Goal: Information Seeking & Learning: Learn about a topic

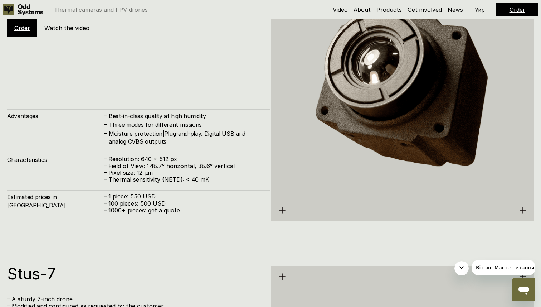
scroll to position [1604, 0]
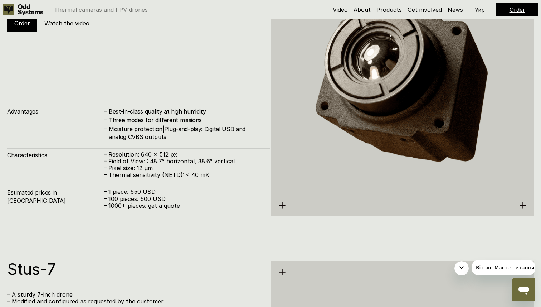
click at [282, 204] on img at bounding box center [402, 85] width 263 height 270
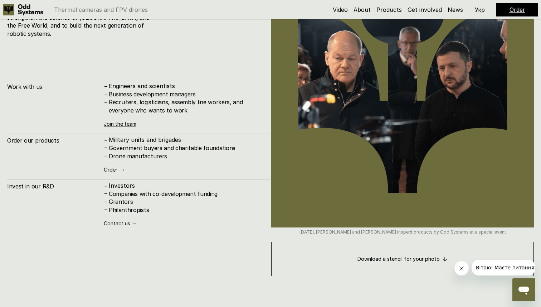
scroll to position [2913, 0]
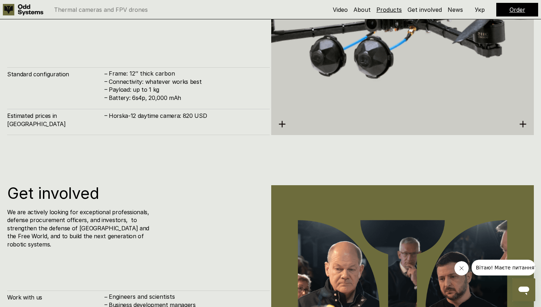
click at [382, 9] on link "Products" at bounding box center [389, 9] width 25 height 7
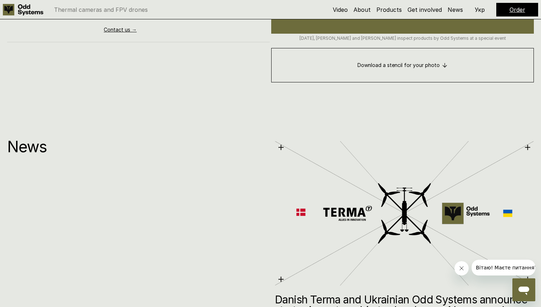
scroll to position [3319, 0]
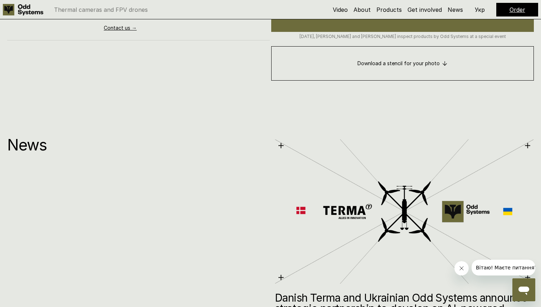
click at [326, 208] on img at bounding box center [404, 211] width 259 height 147
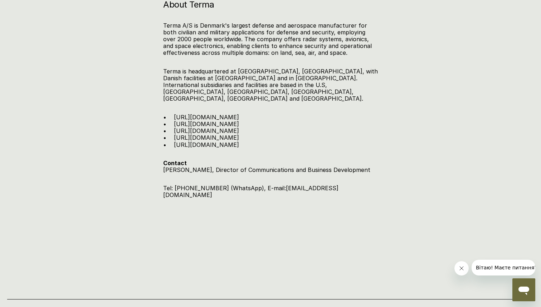
scroll to position [1314, 0]
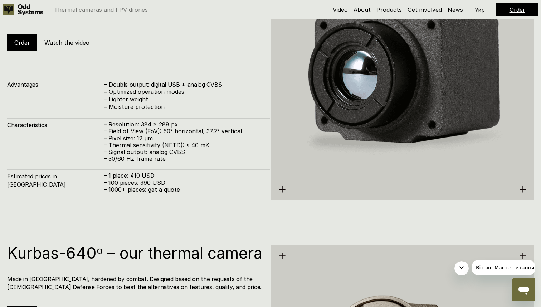
scroll to position [615, 0]
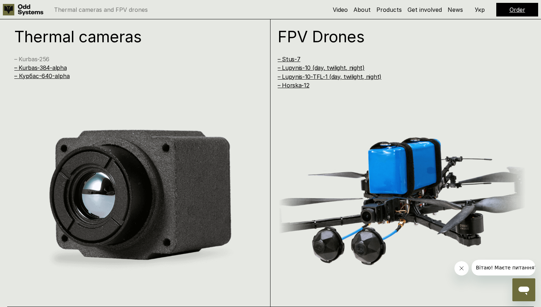
click at [34, 59] on link "– Kurbas-256" at bounding box center [31, 58] width 35 height 7
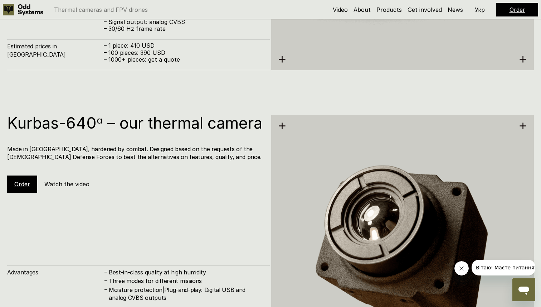
scroll to position [1485, 0]
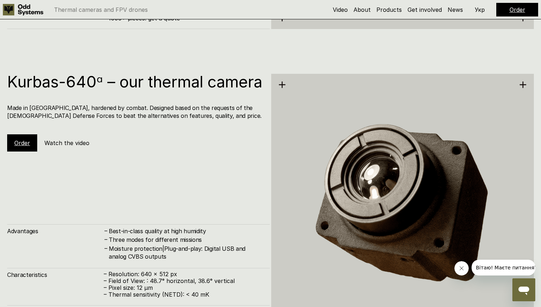
click at [60, 147] on h5 "Watch the video" at bounding box center [66, 143] width 45 height 8
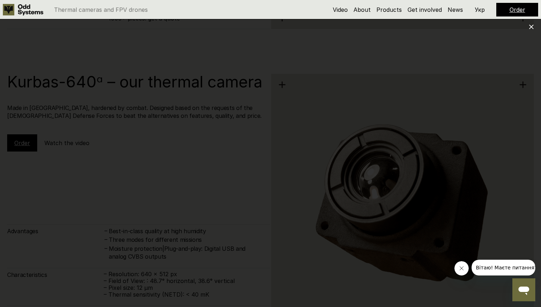
click at [34, 223] on div at bounding box center [270, 153] width 541 height 307
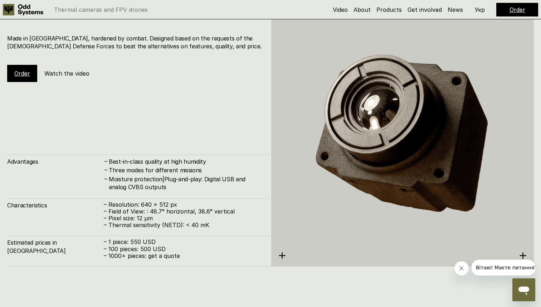
scroll to position [1559, 0]
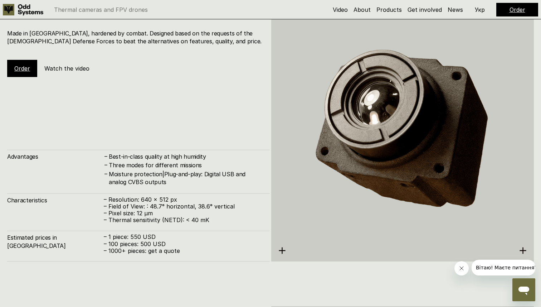
click at [165, 186] on div "Advantages – Best-in-class quality at high humidity – Three modes for different…" at bounding box center [138, 206] width 263 height 112
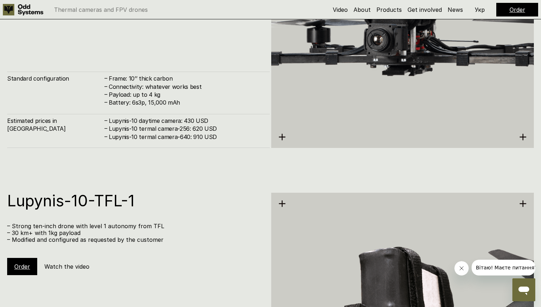
scroll to position [2294, 0]
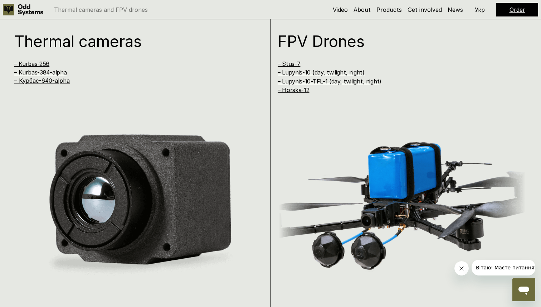
scroll to position [611, 0]
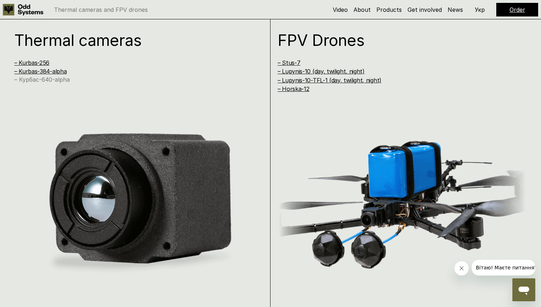
click at [51, 78] on link "– Курбас-640-alpha" at bounding box center [41, 79] width 55 height 7
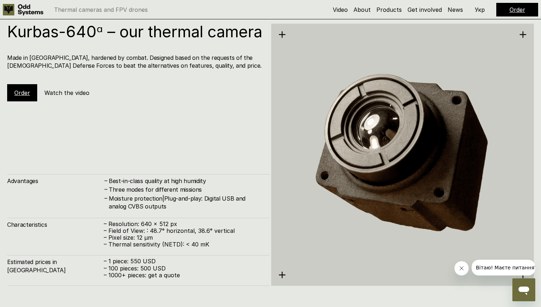
scroll to position [1535, 0]
drag, startPoint x: 70, startPoint y: 32, endPoint x: 93, endPoint y: 31, distance: 23.3
click at [94, 31] on h1 "Kurbas-640ᵅ – our thermal camera" at bounding box center [135, 31] width 256 height 16
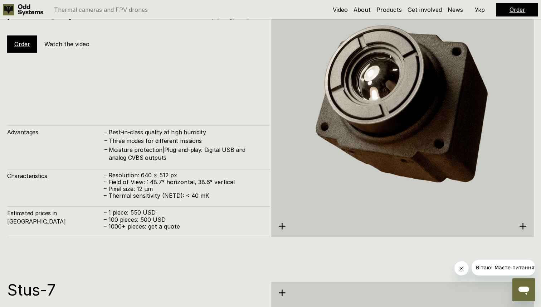
scroll to position [1583, 0]
